Goal: Task Accomplishment & Management: Manage account settings

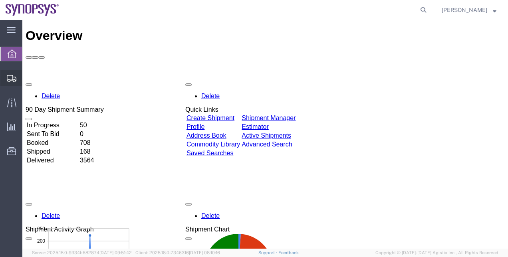
click at [0, 0] on span "Shipment Manager" at bounding box center [0, 0] width 0 height 0
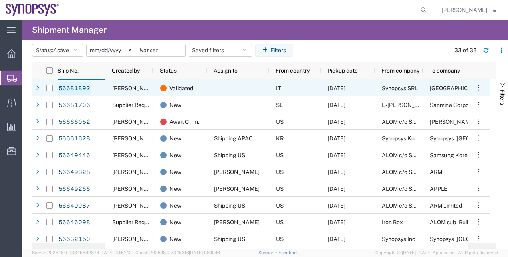
click at [85, 91] on link "56681892" at bounding box center [74, 88] width 33 height 13
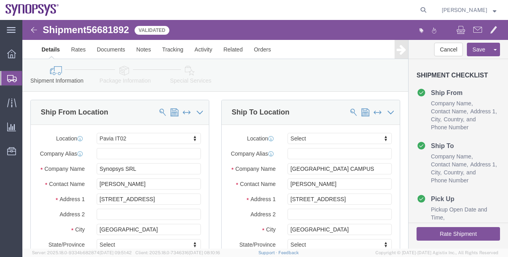
select select "63138"
select select
click link "Package Information"
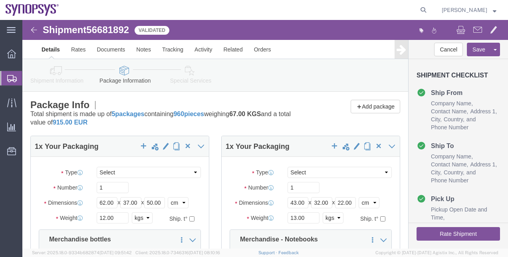
click link "Shipment Information"
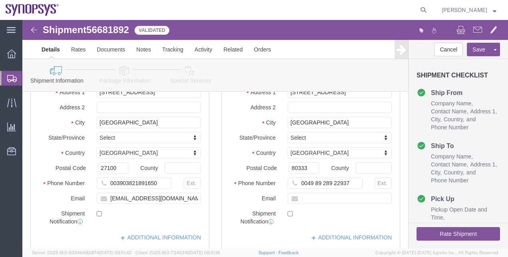
scroll to position [105, 0]
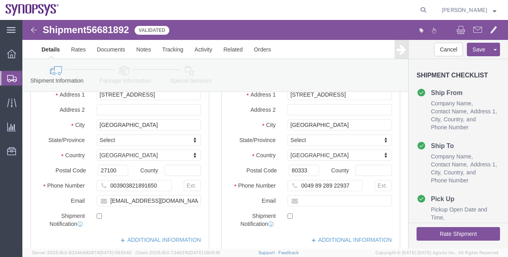
click icon
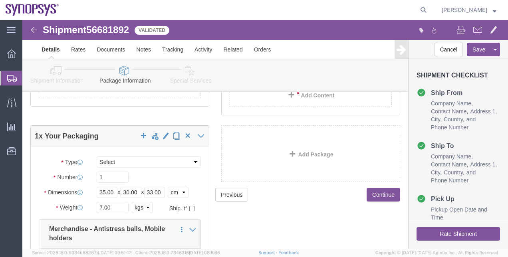
scroll to position [413, 0]
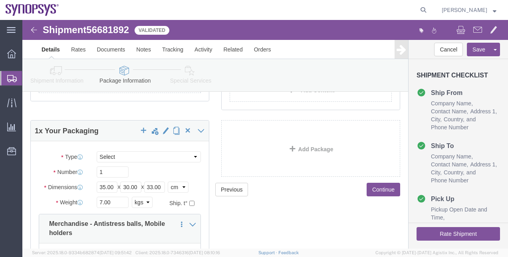
click link "Special Services"
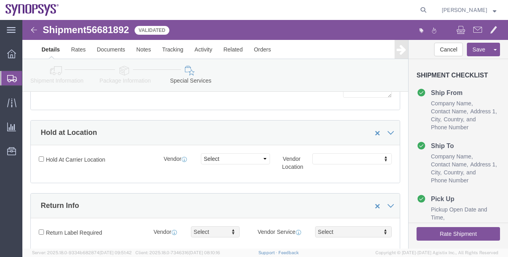
scroll to position [71, 0]
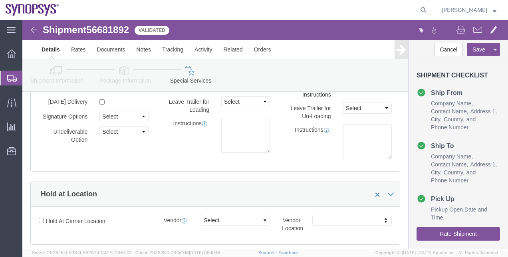
click button "Rate Shipment"
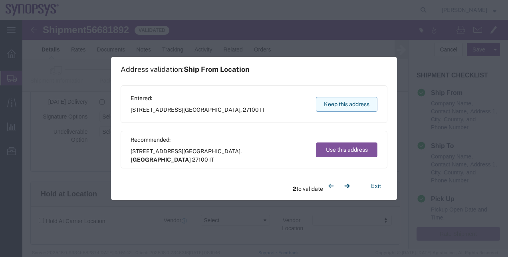
click at [336, 102] on button "Keep this address" at bounding box center [346, 104] width 61 height 15
click at [342, 105] on button "Keep this address" at bounding box center [346, 104] width 61 height 15
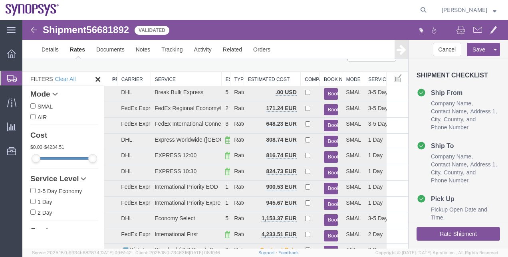
scroll to position [18, 0]
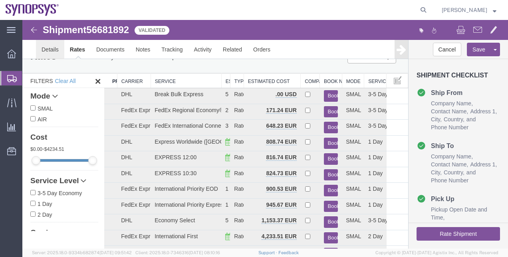
click at [58, 46] on link "Details" at bounding box center [50, 49] width 28 height 19
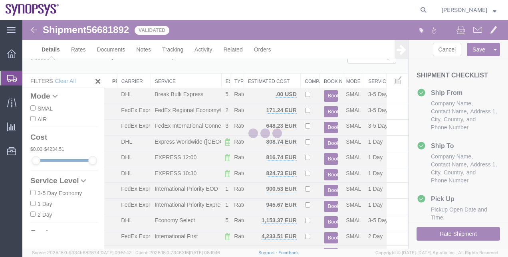
click at [58, 46] on div at bounding box center [264, 134] width 485 height 229
select select "63138"
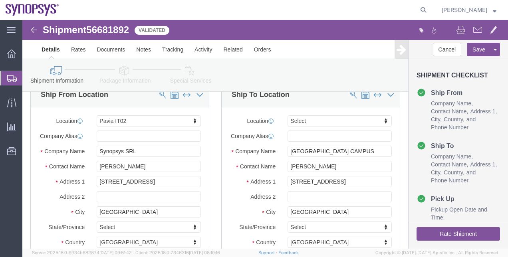
click icon
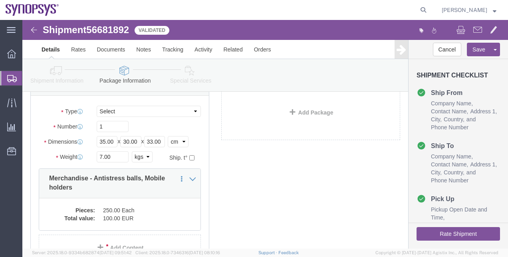
scroll to position [449, 0]
click icon
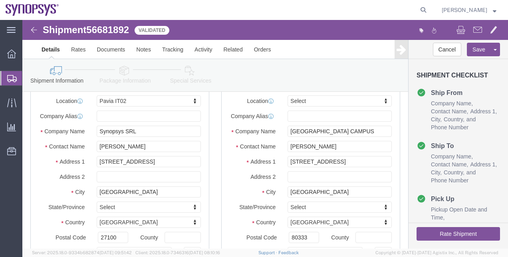
scroll to position [36, 0]
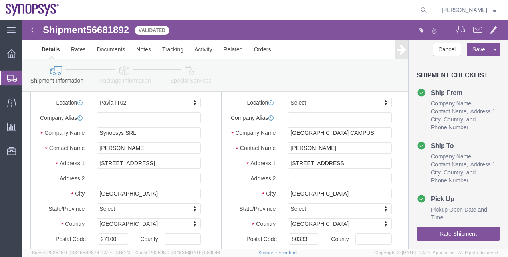
click icon
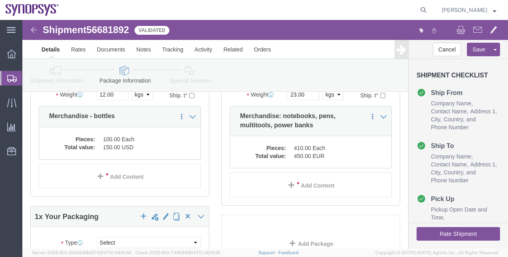
scroll to position [314, 0]
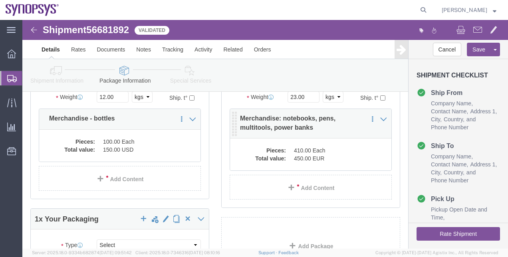
click div "Pieces: 410.00 Each Total value: 450.00 EUR"
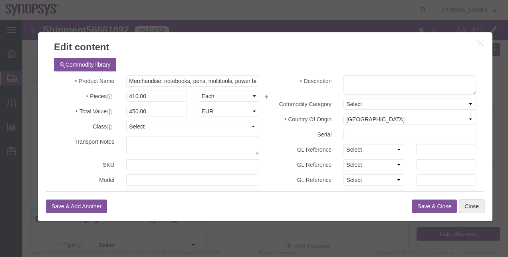
click button "Close"
